Goal: Transaction & Acquisition: Purchase product/service

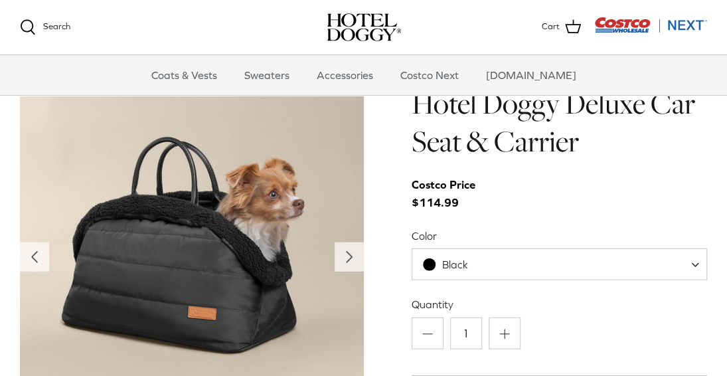
scroll to position [1326, 0]
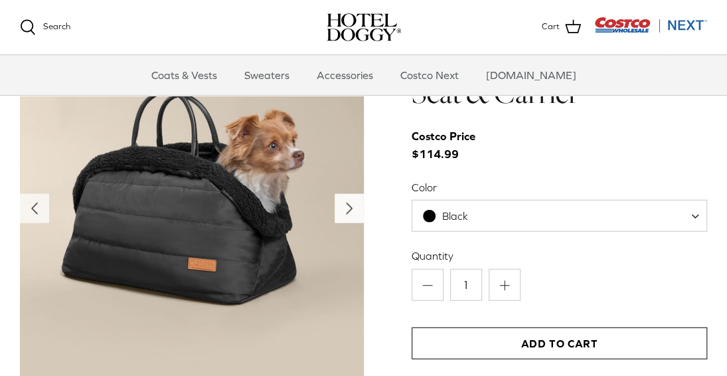
click at [353, 218] on icon "Right" at bounding box center [349, 208] width 21 height 21
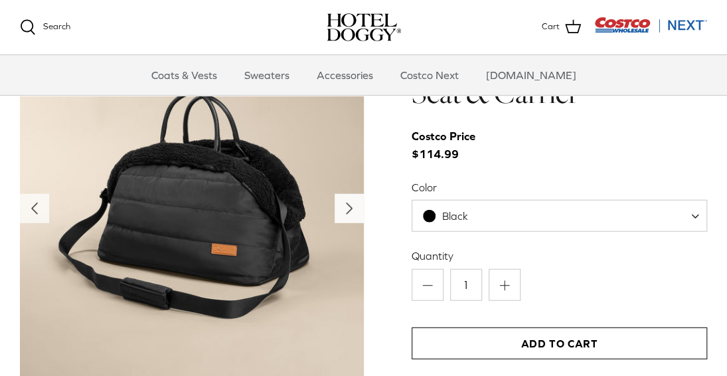
click at [343, 216] on icon "Right" at bounding box center [349, 208] width 21 height 21
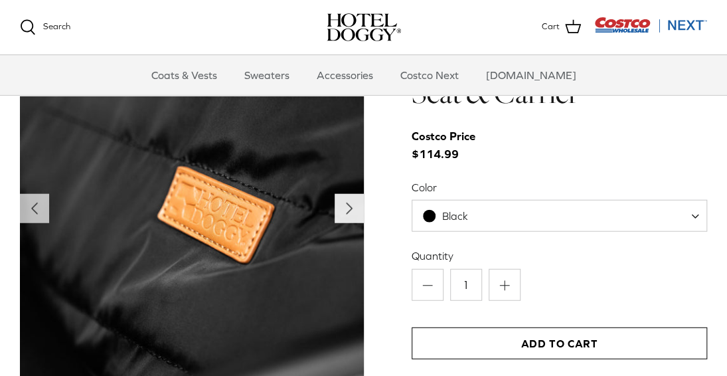
click at [343, 216] on icon "Right" at bounding box center [349, 208] width 21 height 21
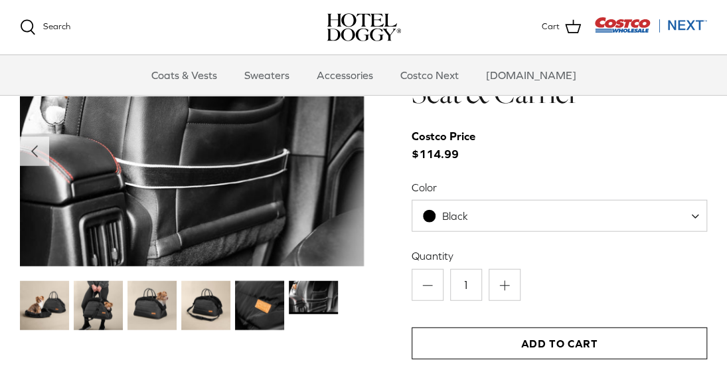
click at [699, 215] on span at bounding box center [699, 216] width 13 height 32
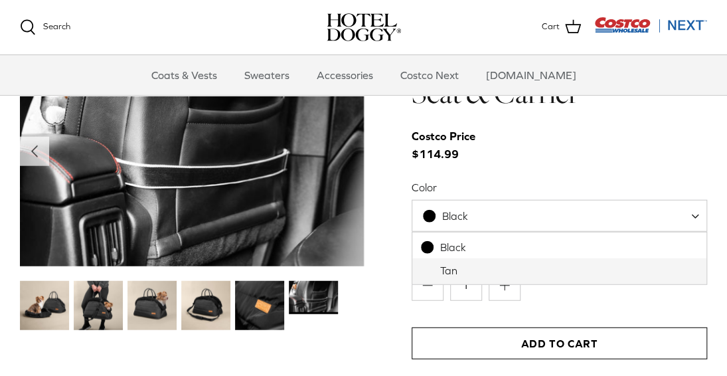
select select "Tan"
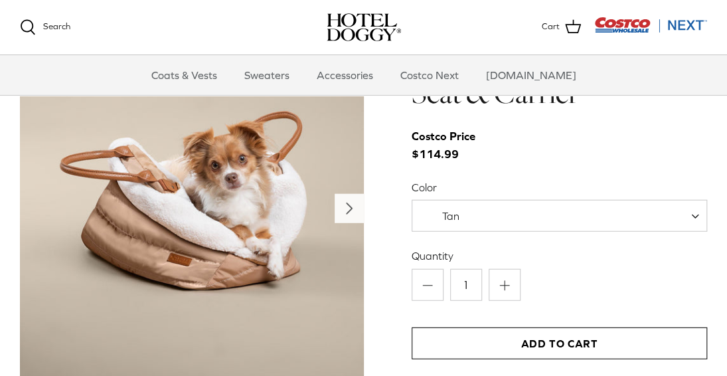
click at [345, 206] on icon "Right" at bounding box center [349, 208] width 21 height 21
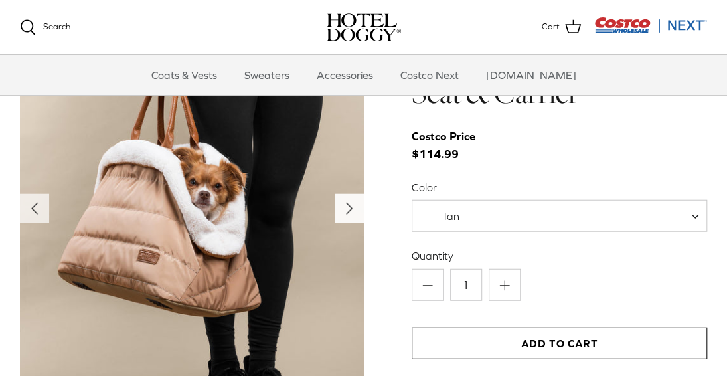
click at [345, 206] on icon "Right" at bounding box center [349, 208] width 21 height 21
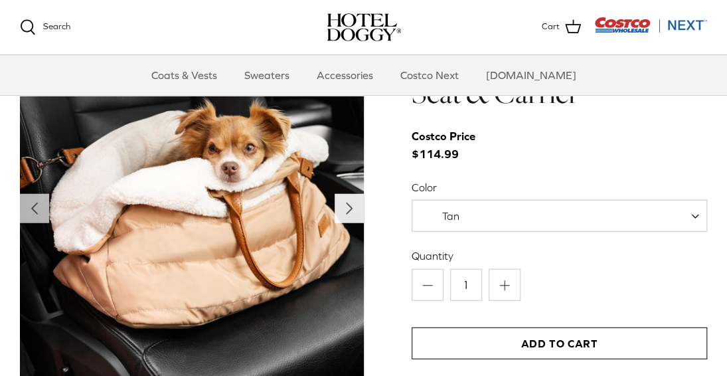
click at [345, 206] on icon "Right" at bounding box center [349, 208] width 21 height 21
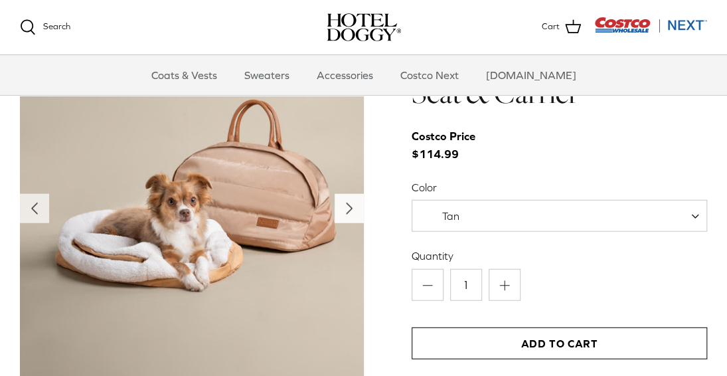
click at [345, 206] on icon "Right" at bounding box center [349, 208] width 21 height 21
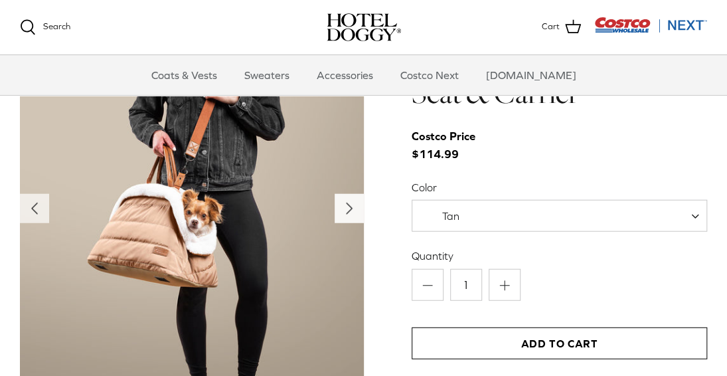
click at [345, 206] on icon "Right" at bounding box center [349, 208] width 21 height 21
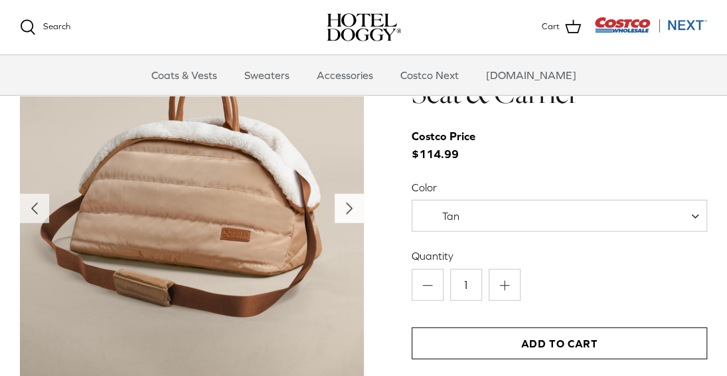
click at [345, 207] on icon "Right" at bounding box center [349, 208] width 21 height 21
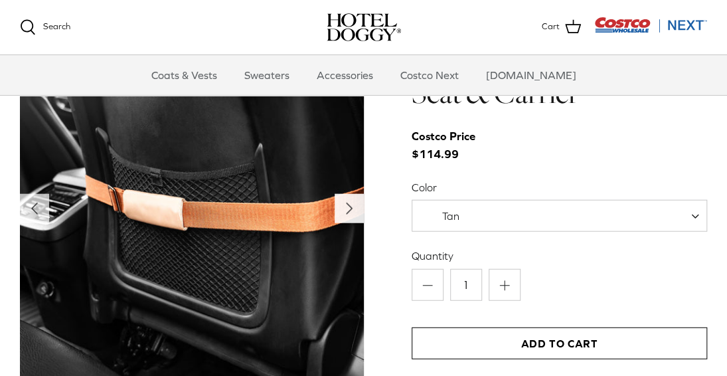
click at [345, 207] on icon "Right" at bounding box center [349, 208] width 21 height 21
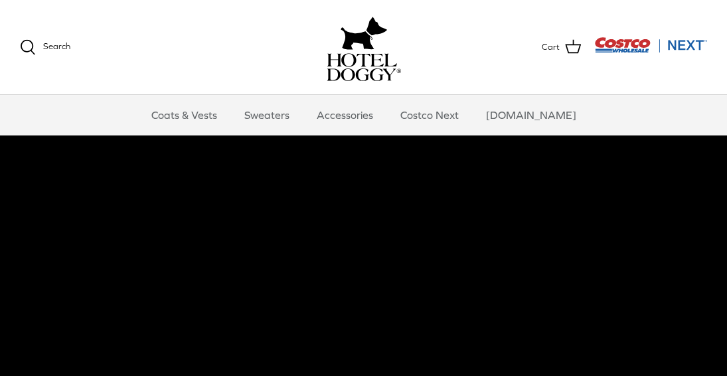
scroll to position [0, 0]
